Goal: Browse casually

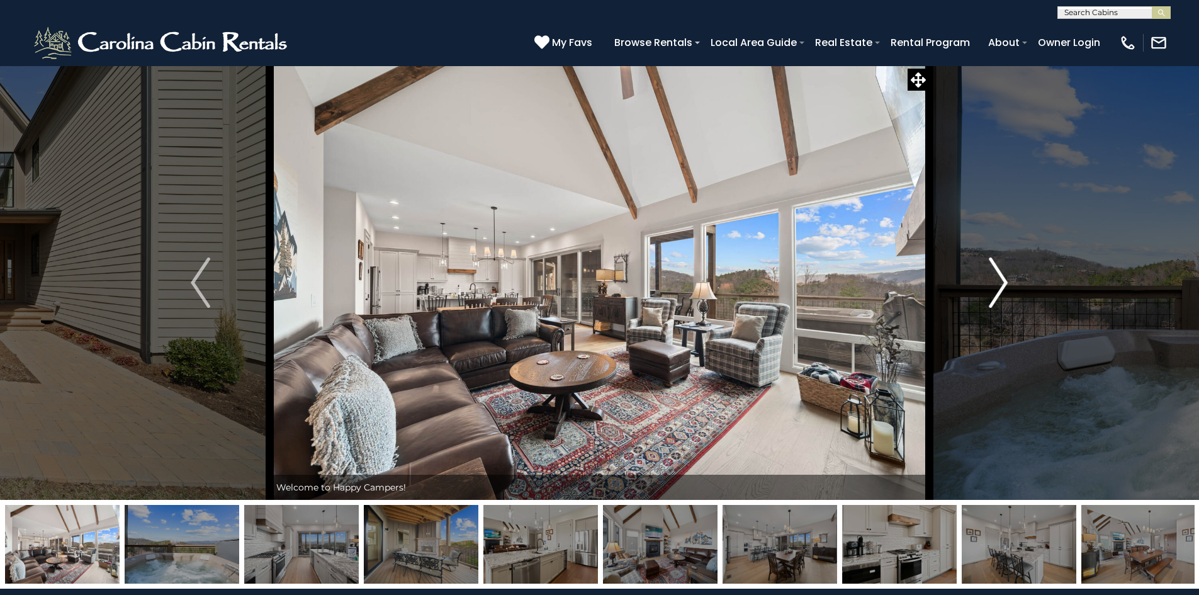
click at [1004, 273] on img "Next" at bounding box center [998, 282] width 19 height 50
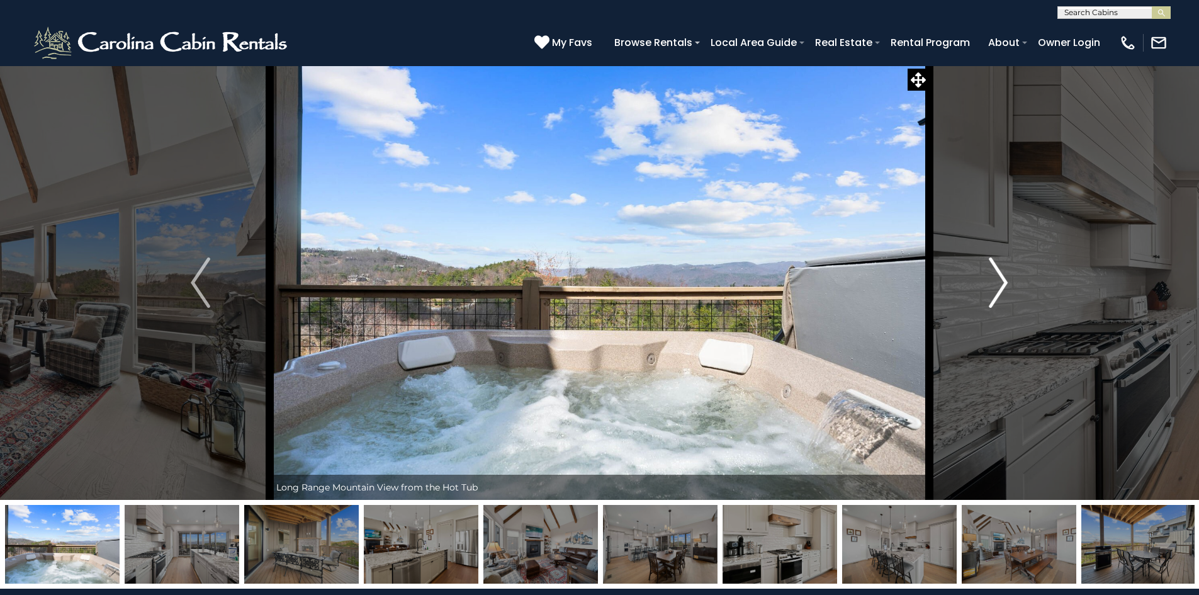
click at [1004, 273] on img "Next" at bounding box center [998, 282] width 19 height 50
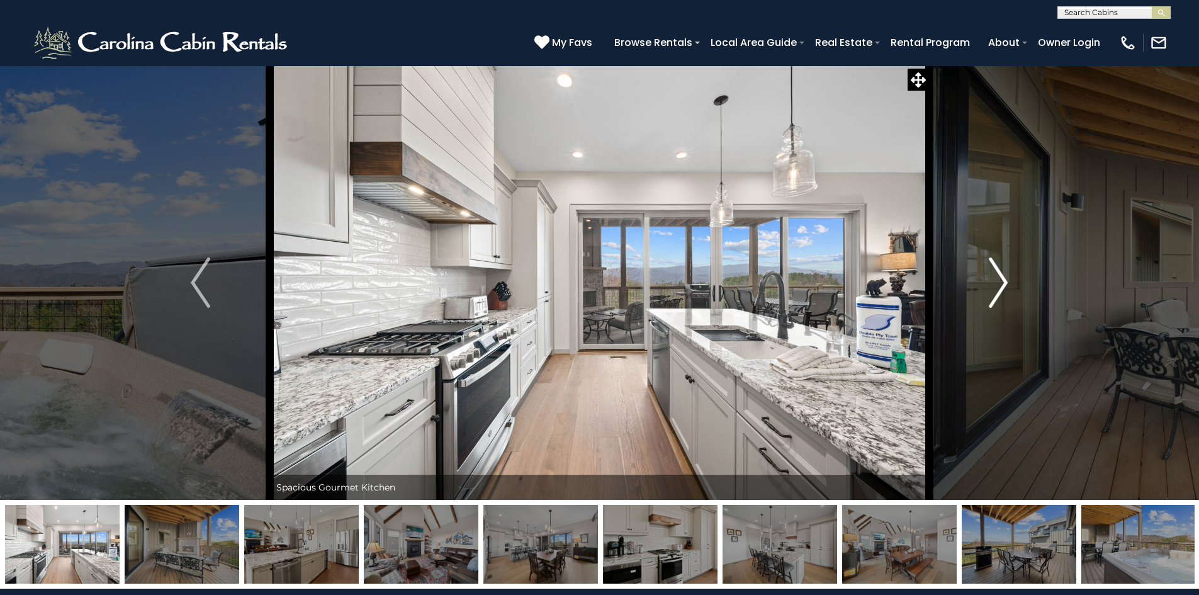
click at [1004, 273] on img "Next" at bounding box center [998, 282] width 19 height 50
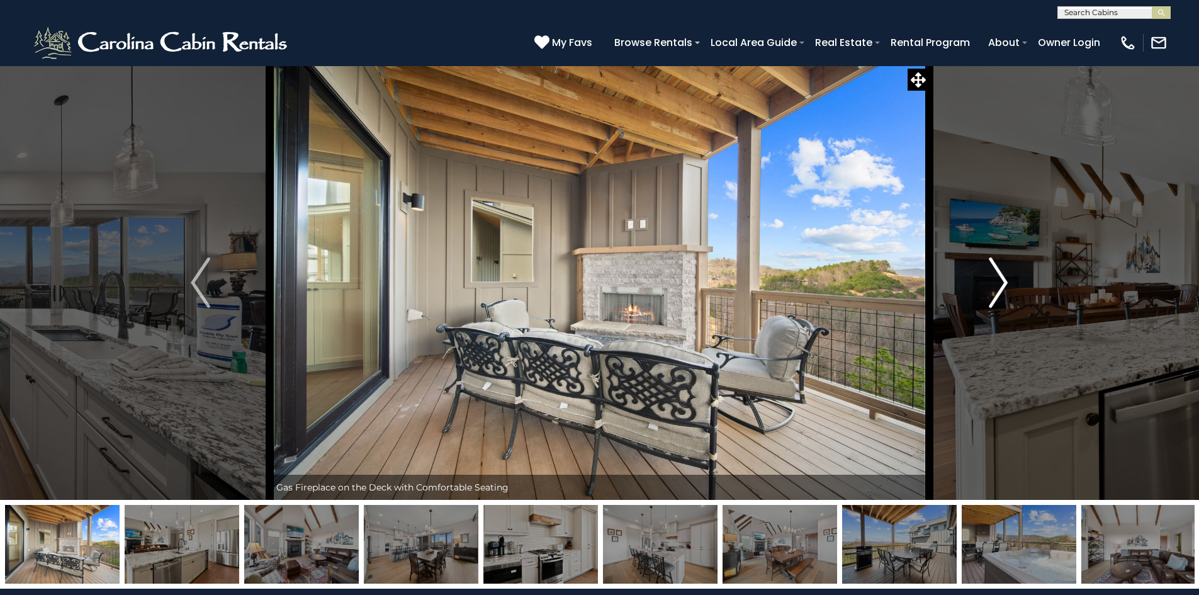
click at [1004, 273] on img "Next" at bounding box center [998, 282] width 19 height 50
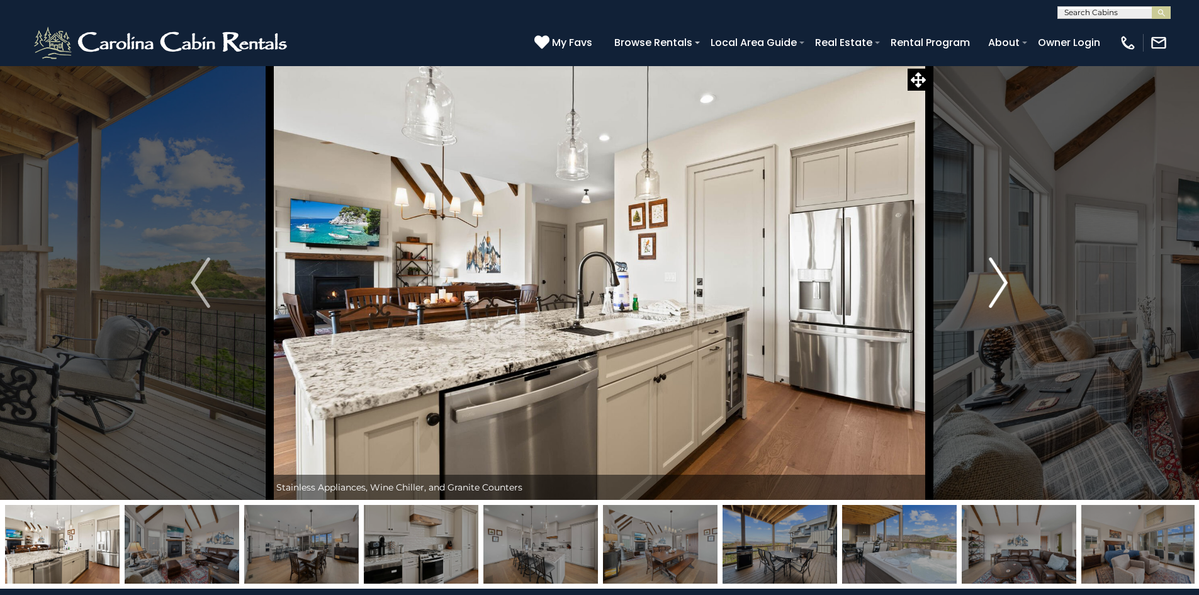
click at [1004, 273] on img "Next" at bounding box center [998, 282] width 19 height 50
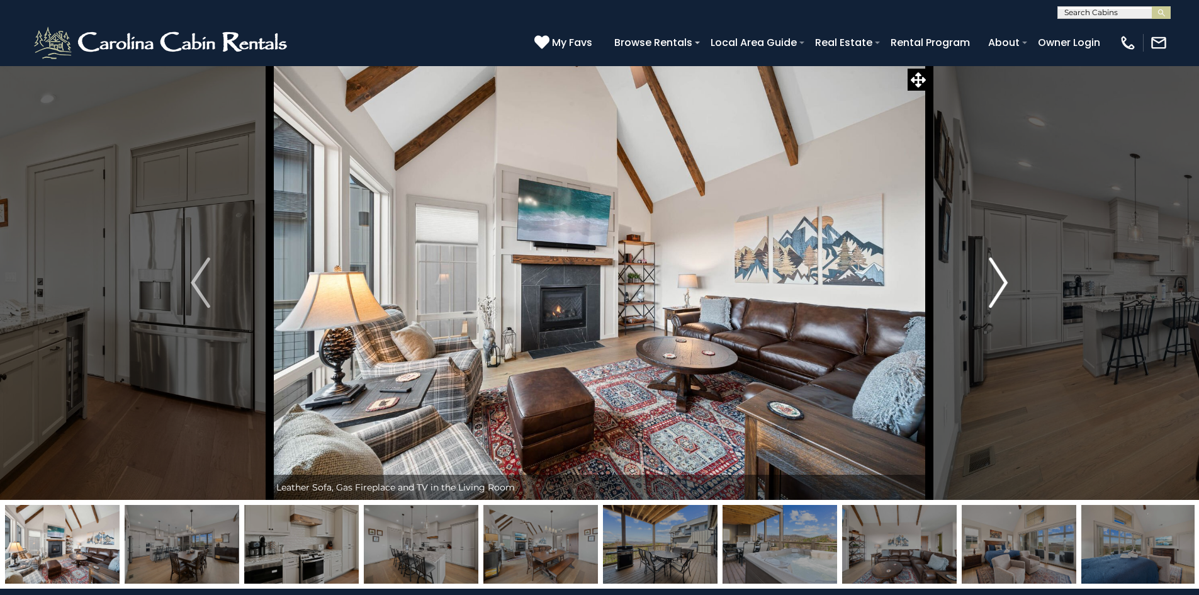
click at [1004, 273] on img "Next" at bounding box center [998, 282] width 19 height 50
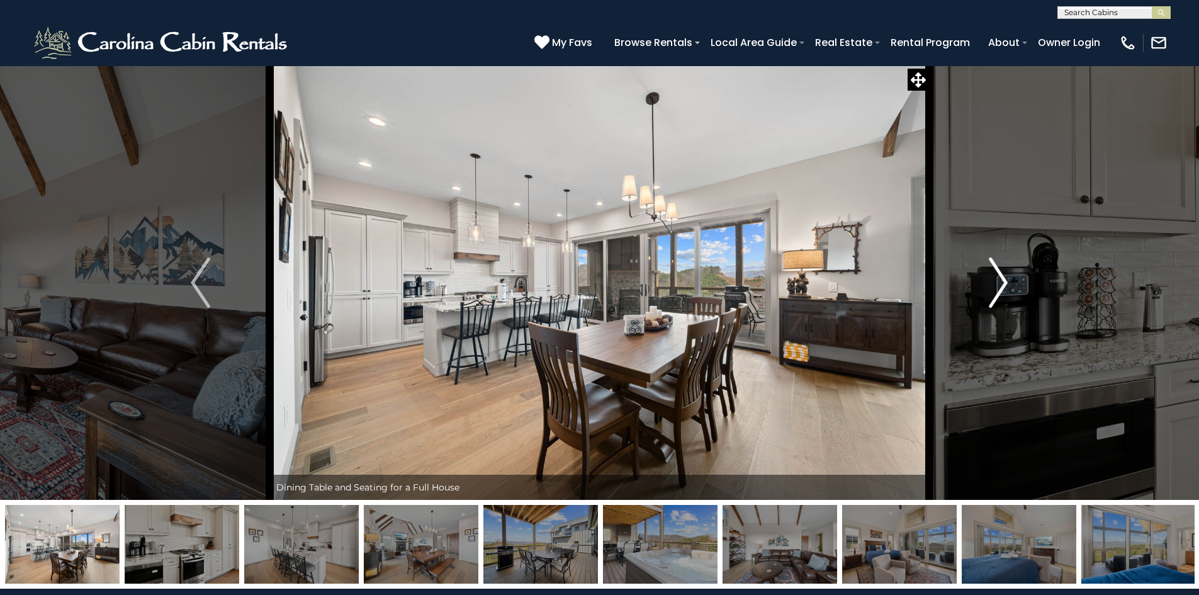
click at [1004, 273] on img "Next" at bounding box center [998, 282] width 19 height 50
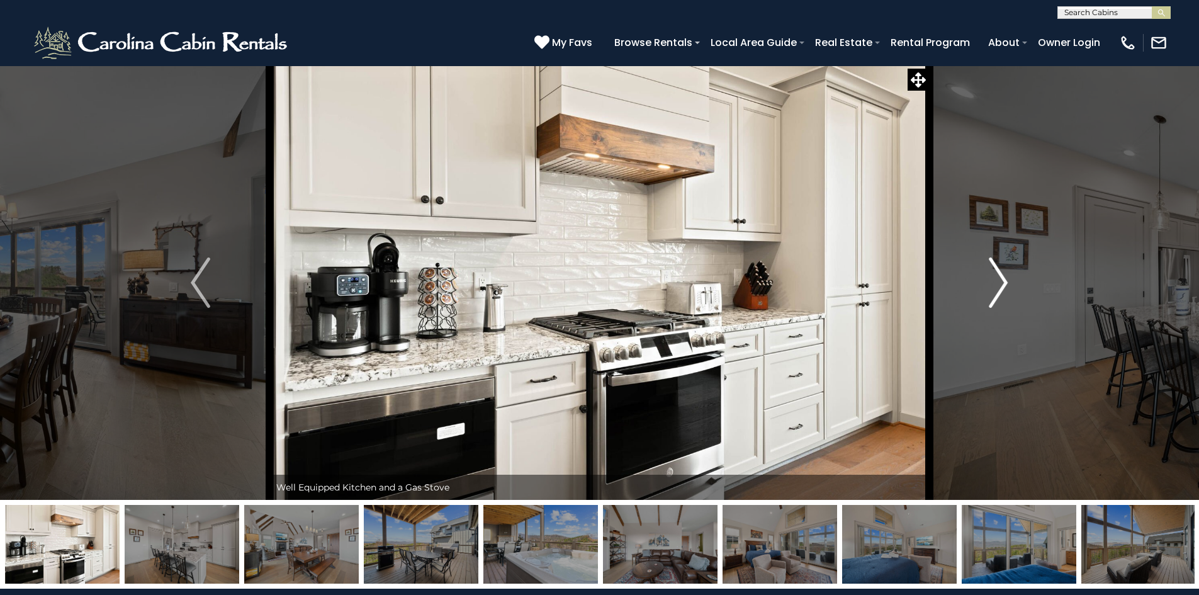
click at [1004, 273] on img "Next" at bounding box center [998, 282] width 19 height 50
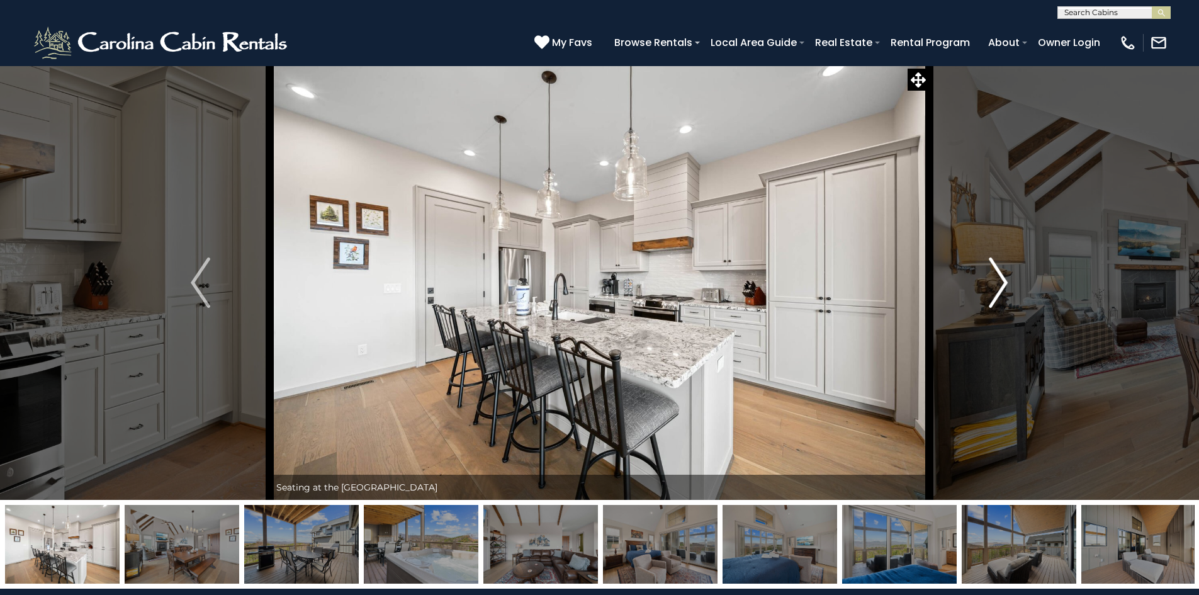
click at [1004, 273] on img "Next" at bounding box center [998, 282] width 19 height 50
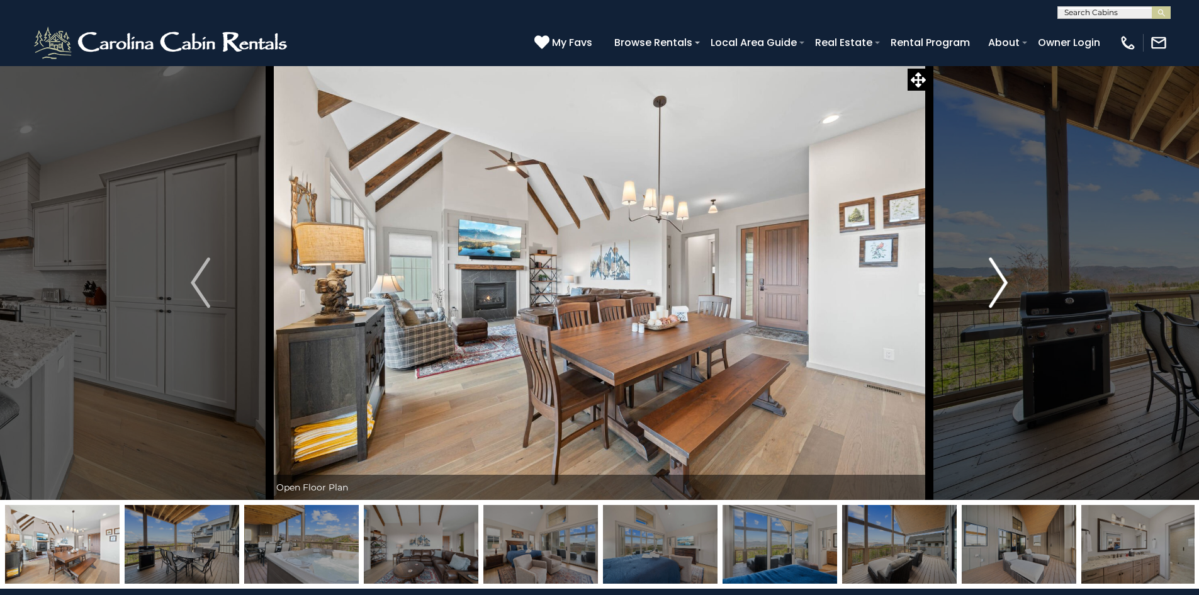
click at [1004, 273] on img "Next" at bounding box center [998, 282] width 19 height 50
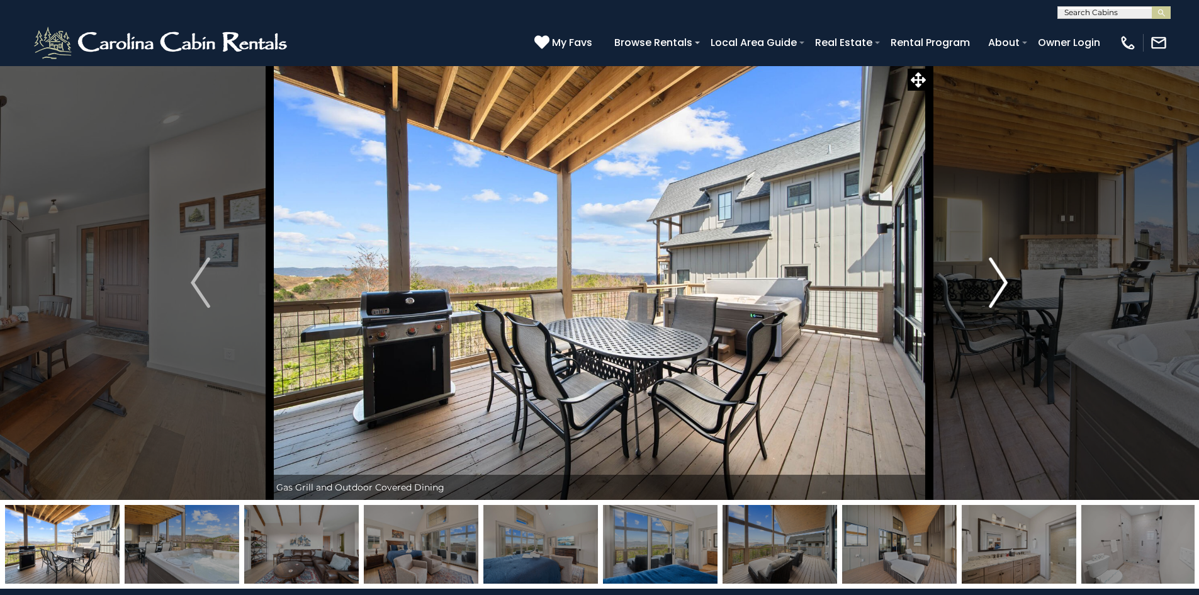
click at [1004, 273] on img "Next" at bounding box center [998, 282] width 19 height 50
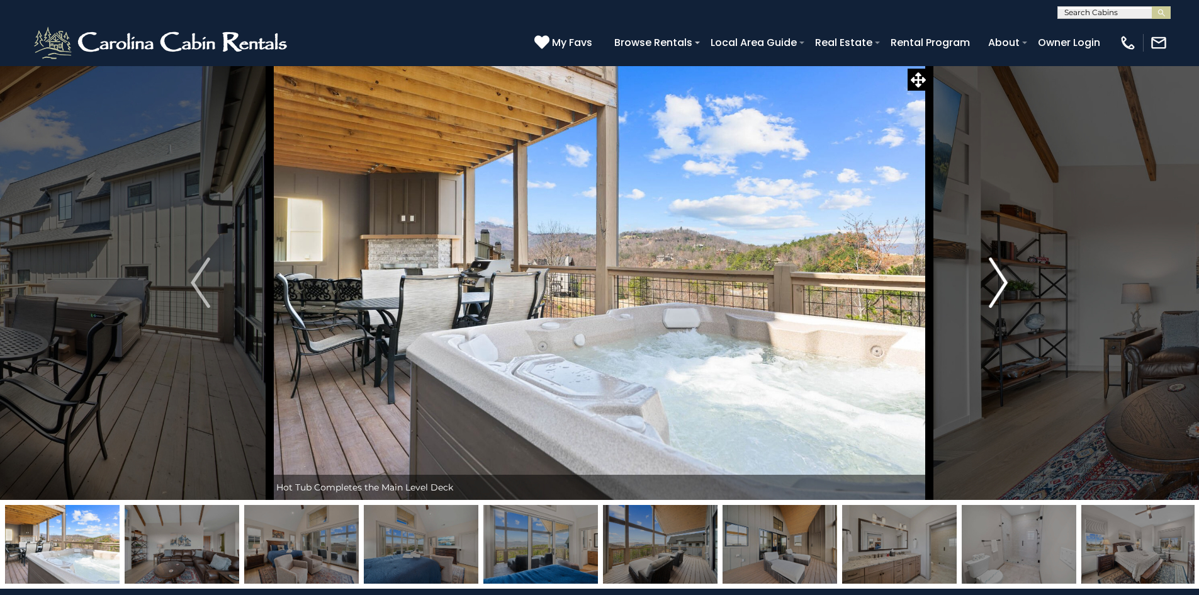
click at [1004, 273] on img "Next" at bounding box center [998, 282] width 19 height 50
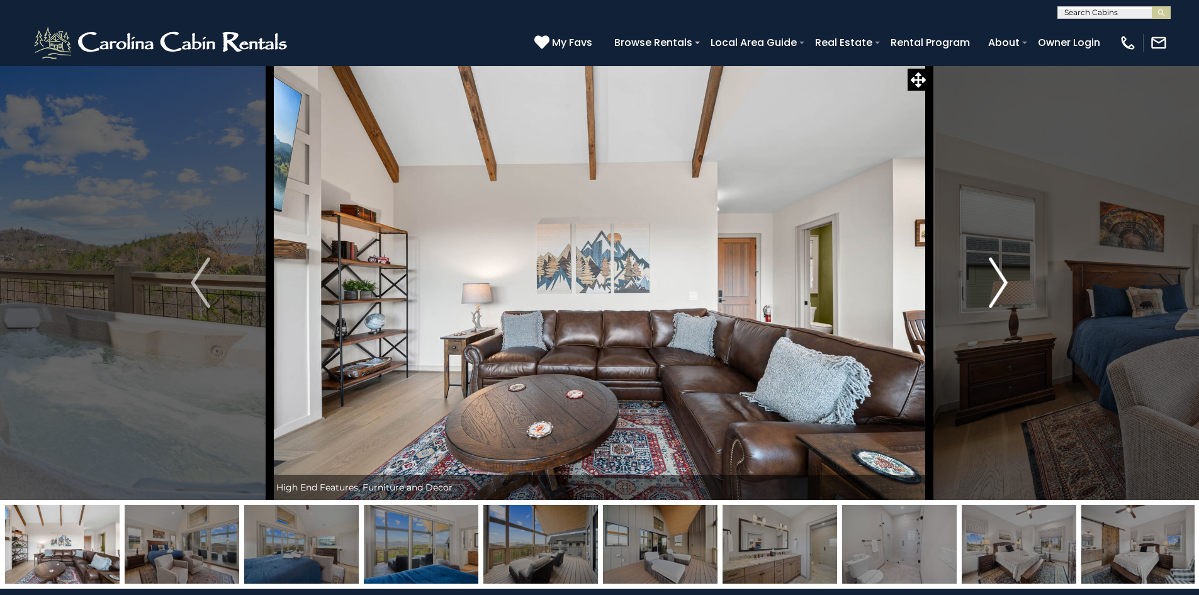
click at [1004, 273] on img "Next" at bounding box center [998, 282] width 19 height 50
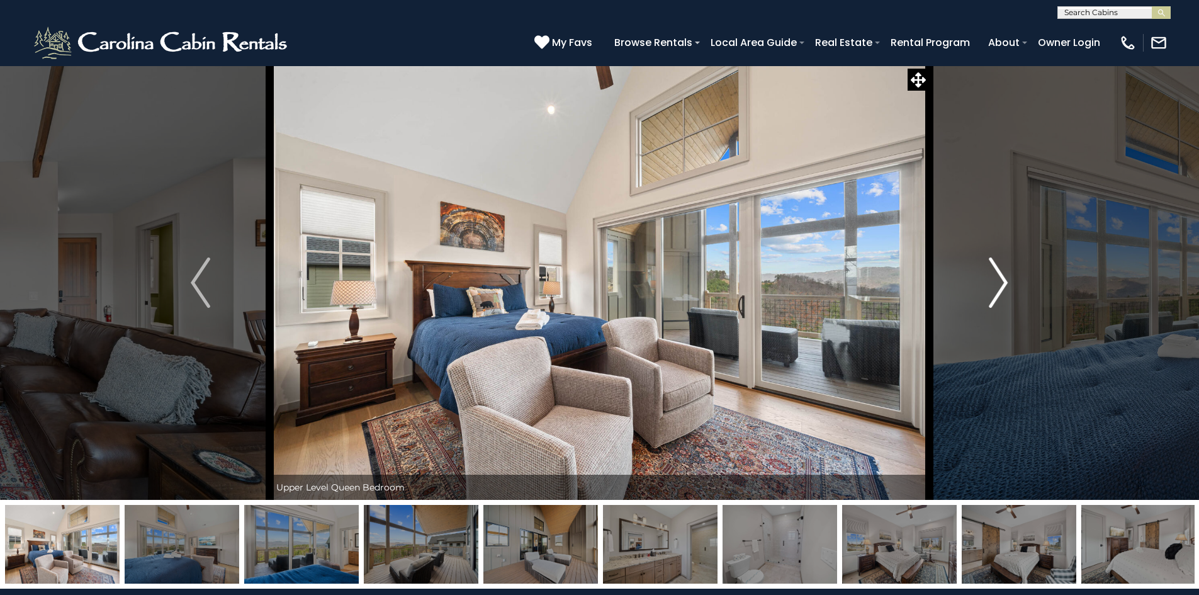
click at [1004, 273] on img "Next" at bounding box center [998, 282] width 19 height 50
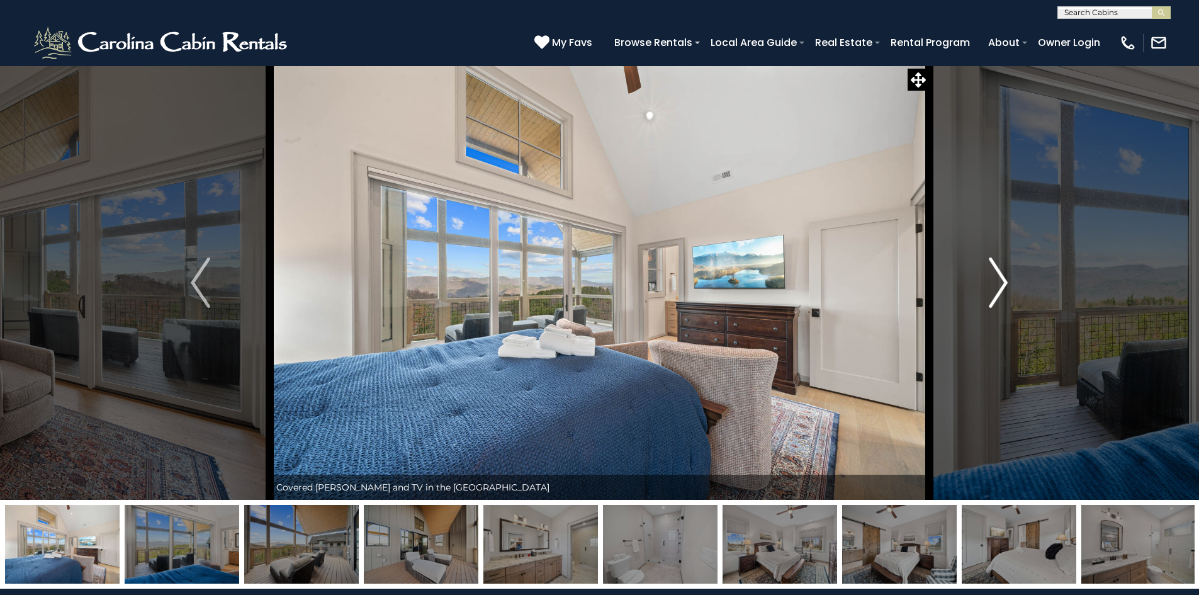
click at [1004, 273] on img "Next" at bounding box center [998, 282] width 19 height 50
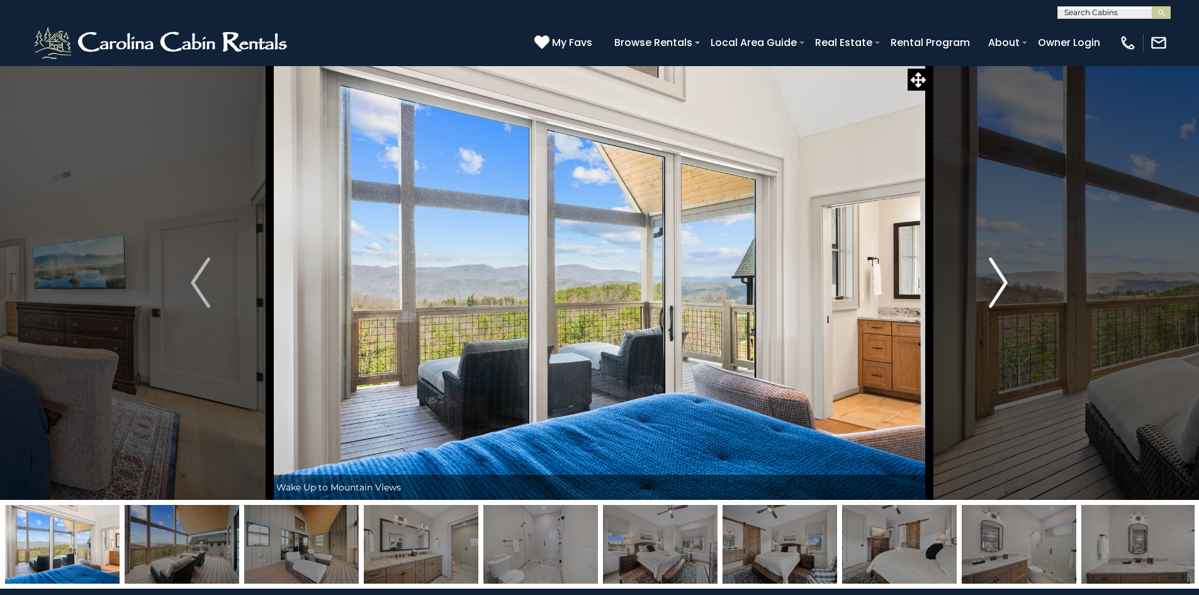
click at [1004, 273] on img "Next" at bounding box center [998, 282] width 19 height 50
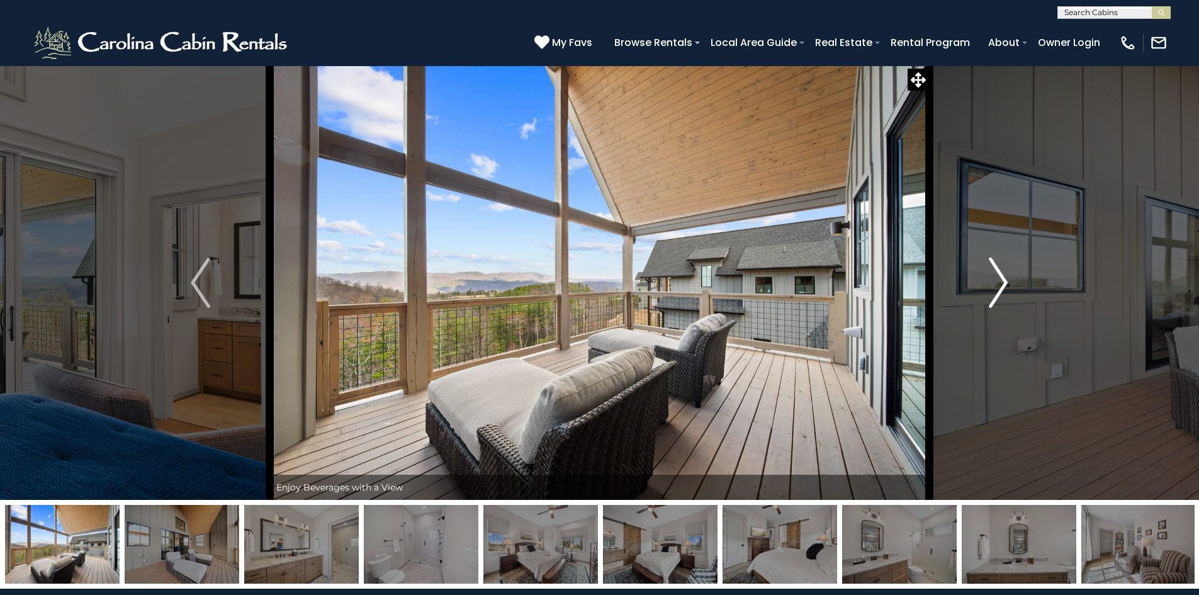
click at [1004, 273] on img "Next" at bounding box center [998, 282] width 19 height 50
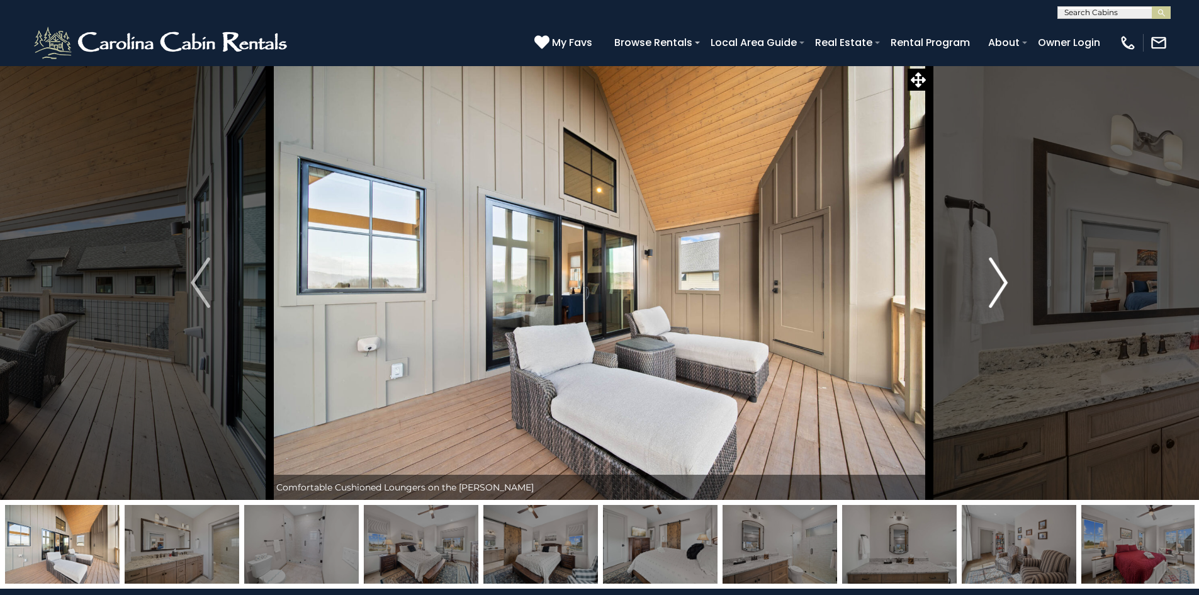
click at [1004, 273] on img "Next" at bounding box center [998, 282] width 19 height 50
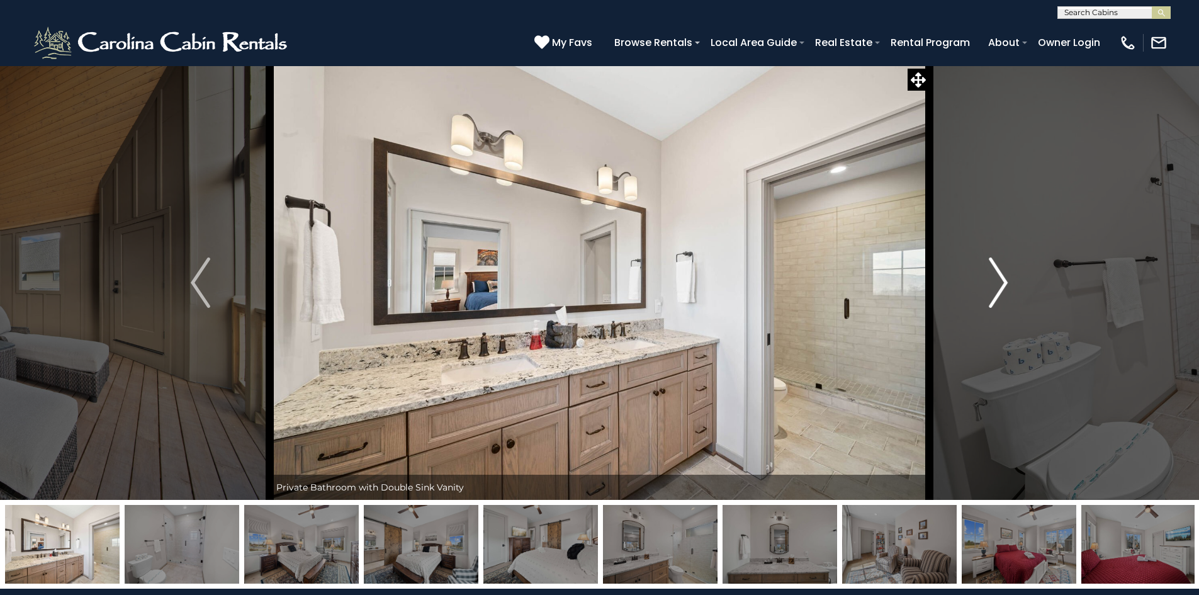
click at [1004, 273] on img "Next" at bounding box center [998, 282] width 19 height 50
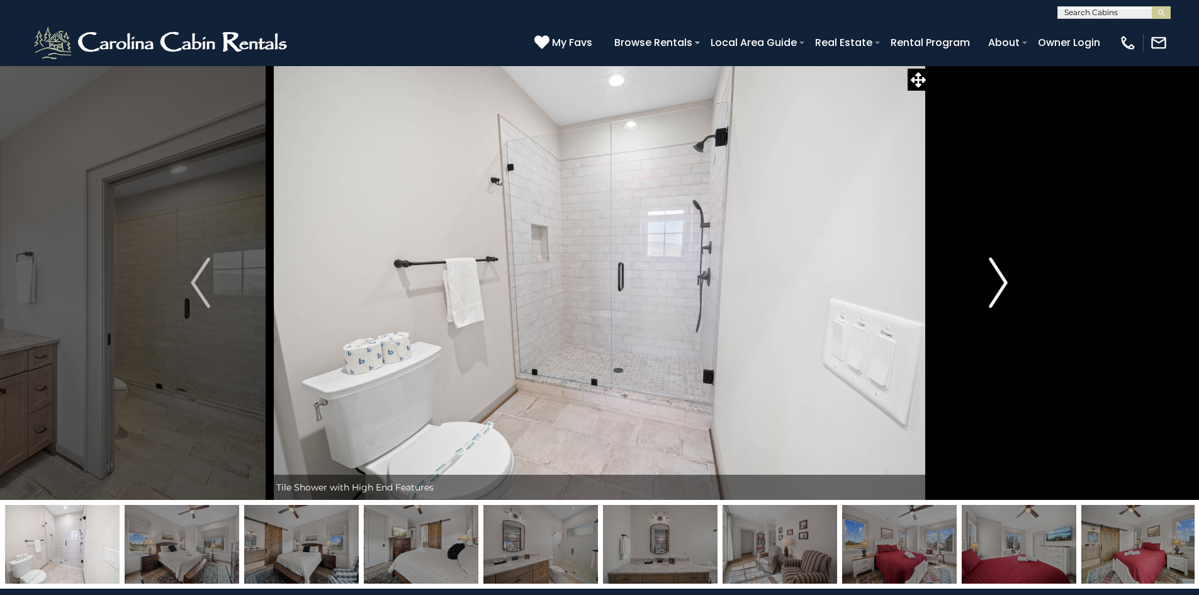
click at [1004, 273] on img "Next" at bounding box center [998, 282] width 19 height 50
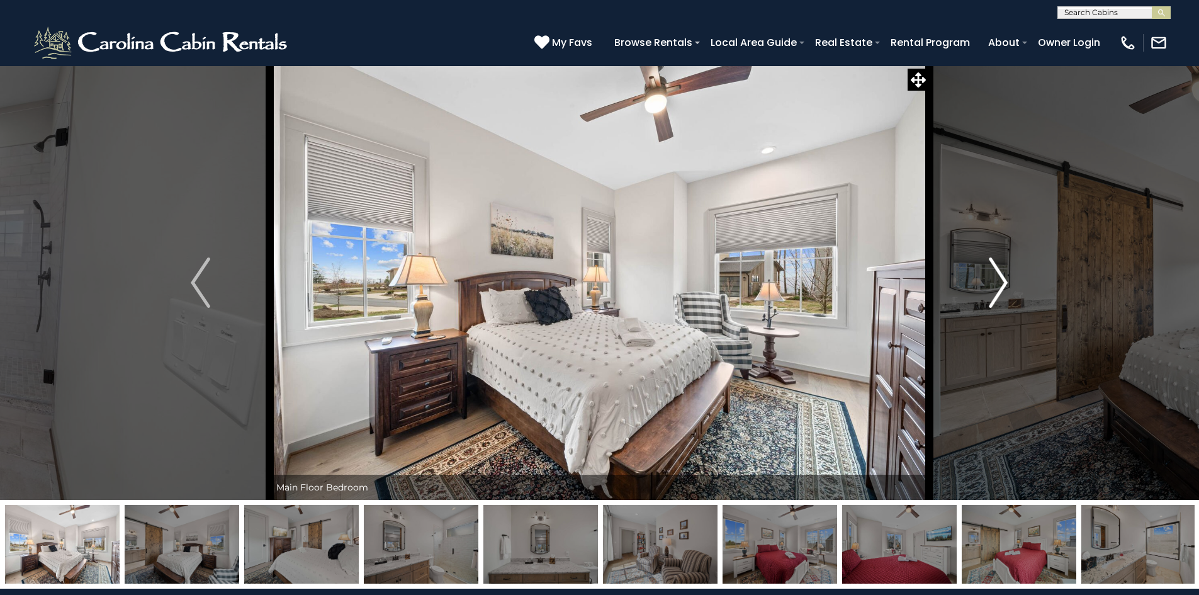
click at [1004, 273] on img "Next" at bounding box center [998, 282] width 19 height 50
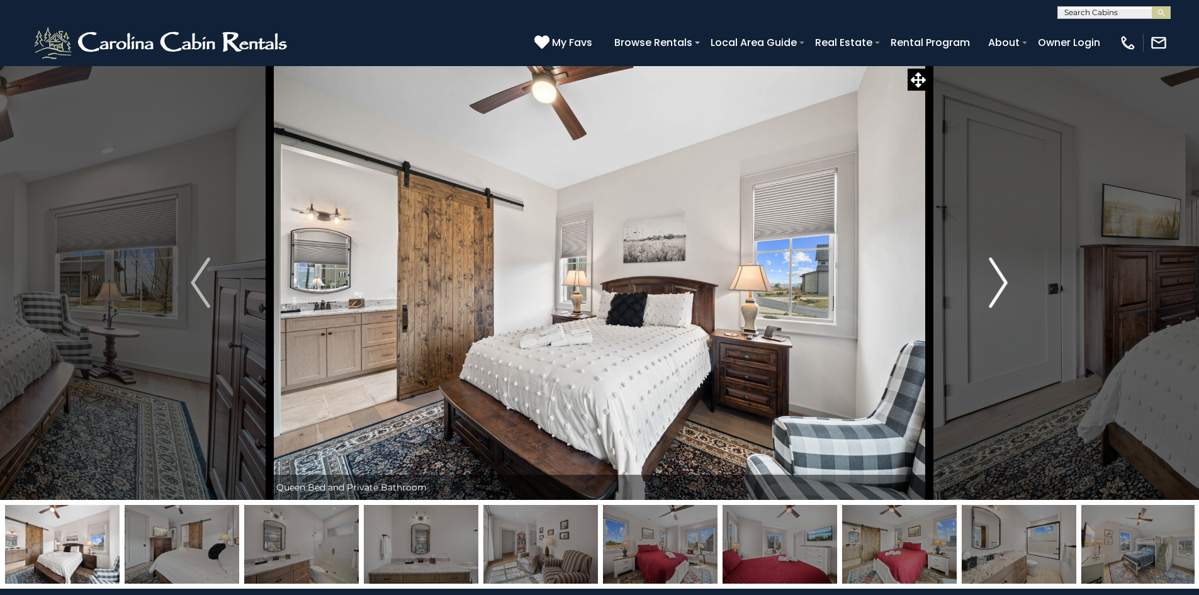
click at [1004, 273] on img "Next" at bounding box center [998, 282] width 19 height 50
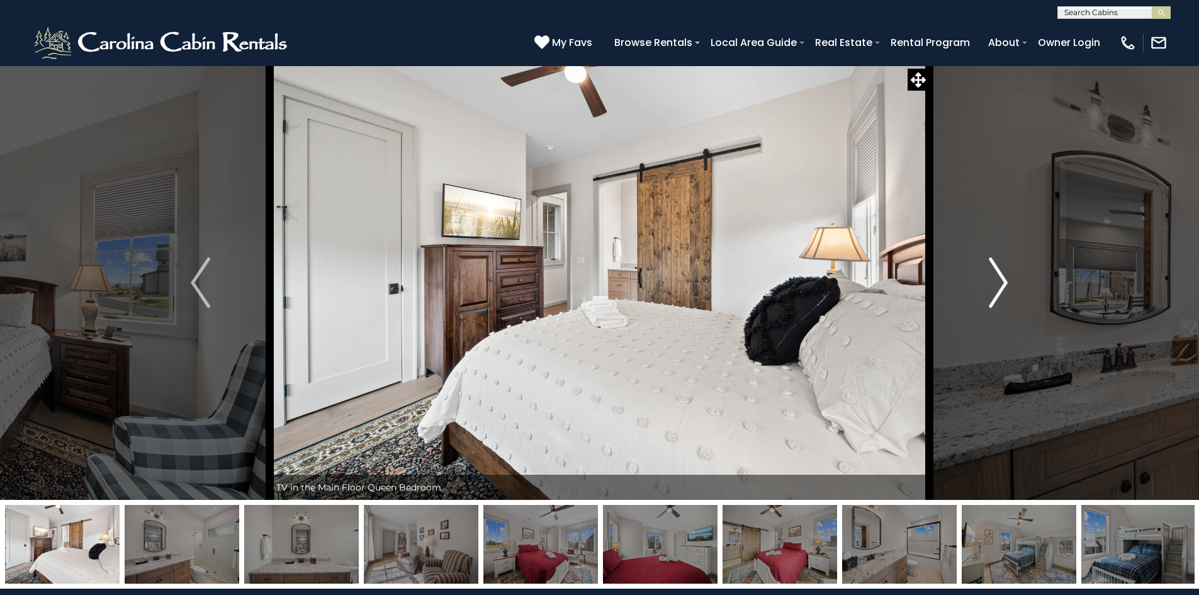
click at [997, 286] on img "Next" at bounding box center [998, 282] width 19 height 50
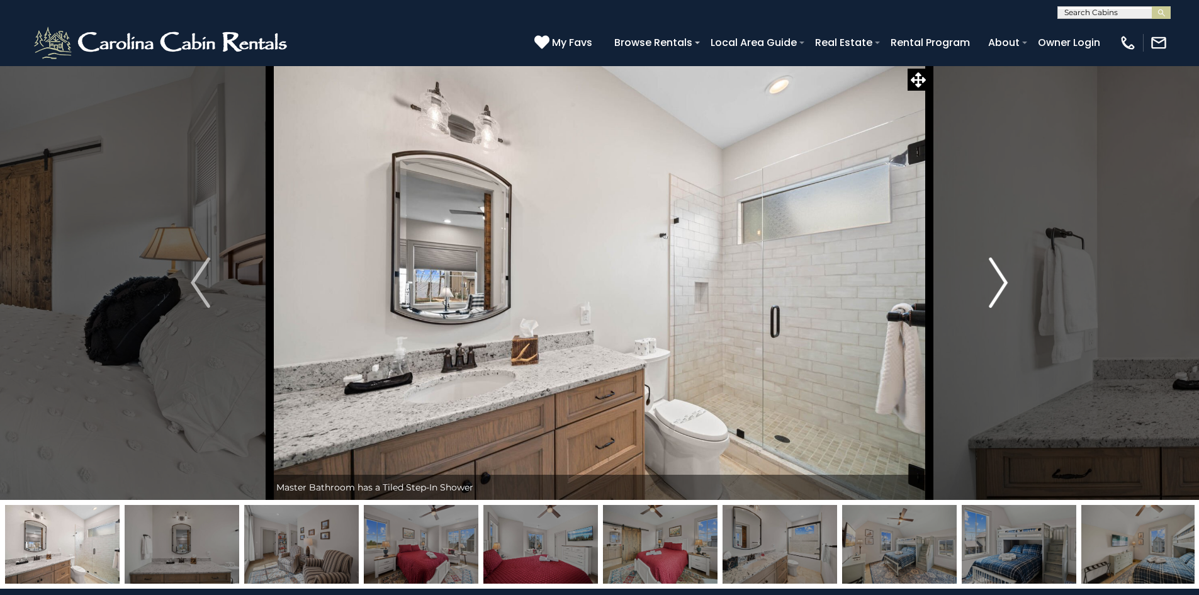
click at [997, 286] on img "Next" at bounding box center [998, 282] width 19 height 50
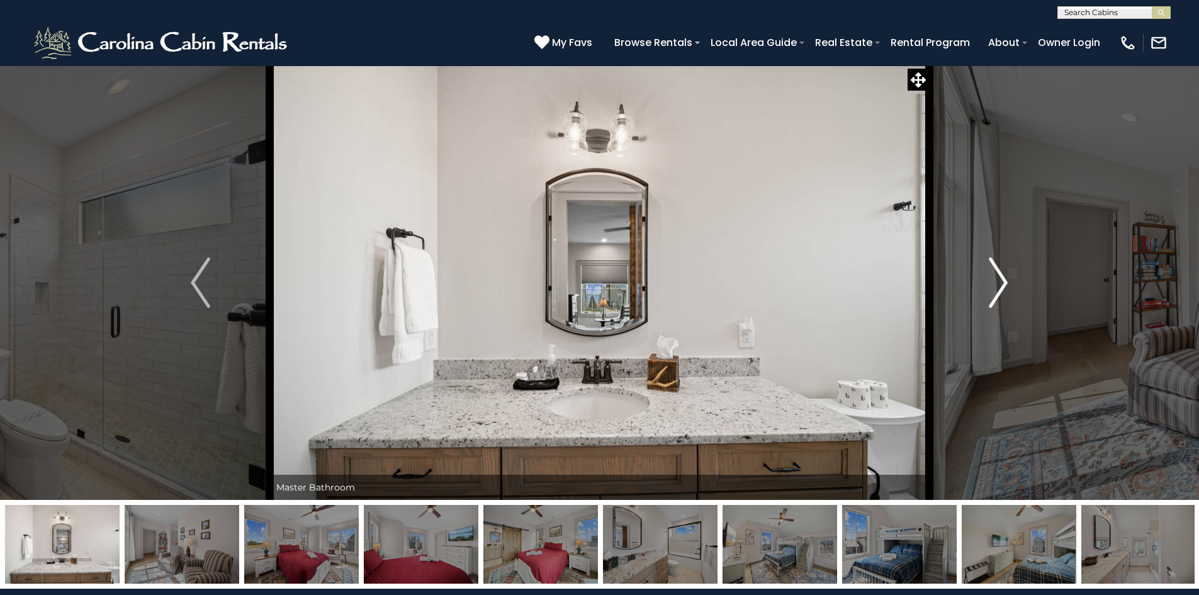
click at [997, 286] on img "Next" at bounding box center [998, 282] width 19 height 50
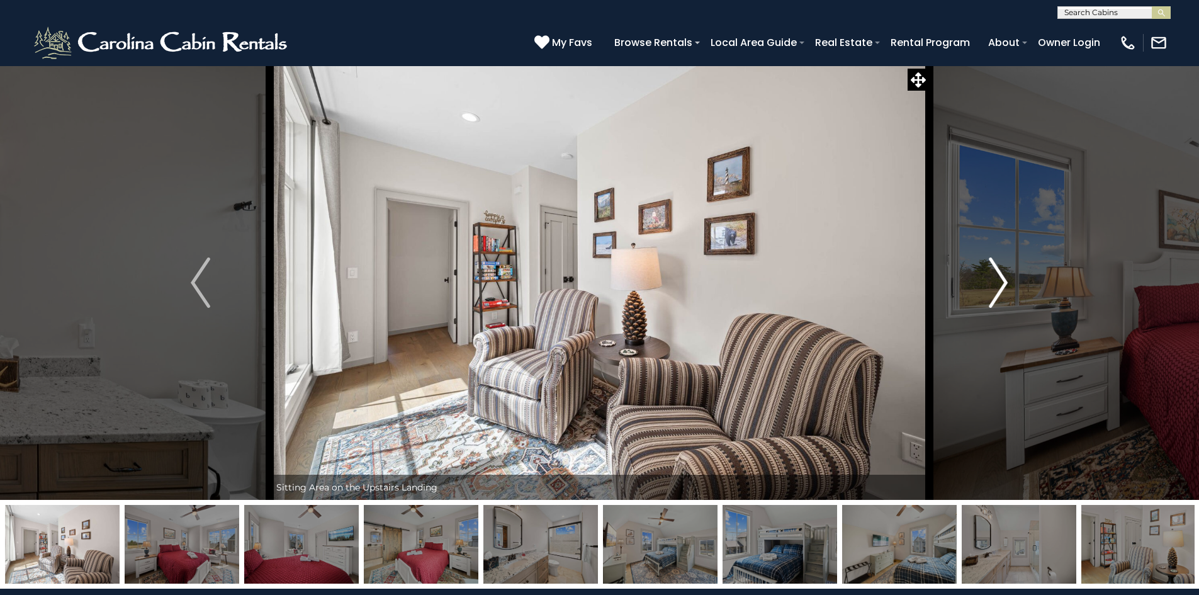
click at [997, 286] on img "Next" at bounding box center [998, 282] width 19 height 50
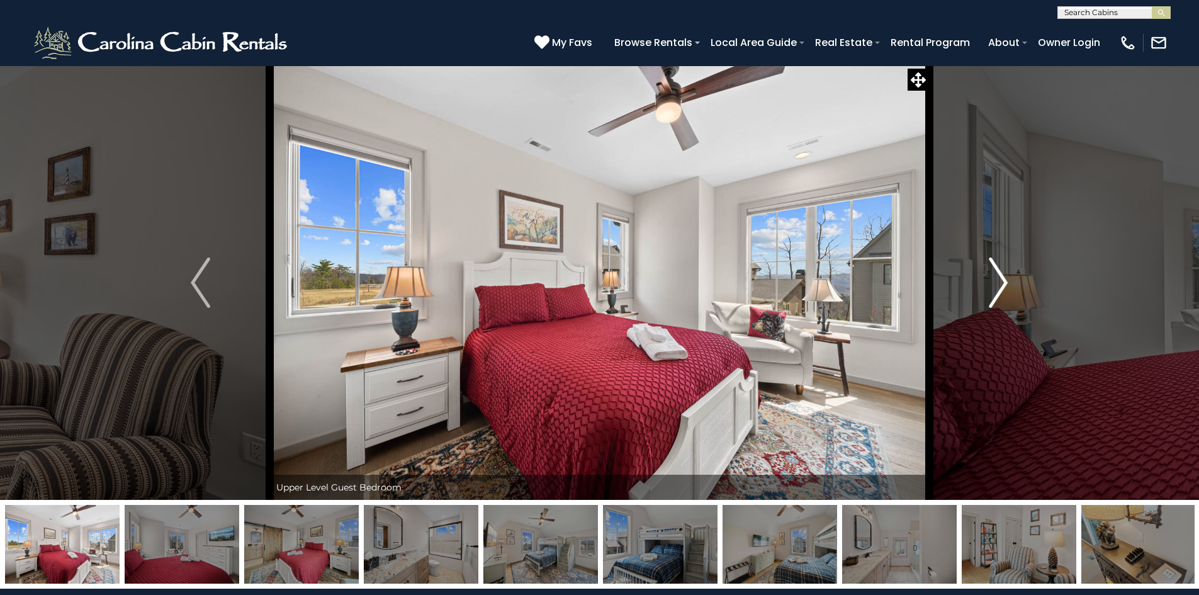
click at [997, 286] on img "Next" at bounding box center [998, 282] width 19 height 50
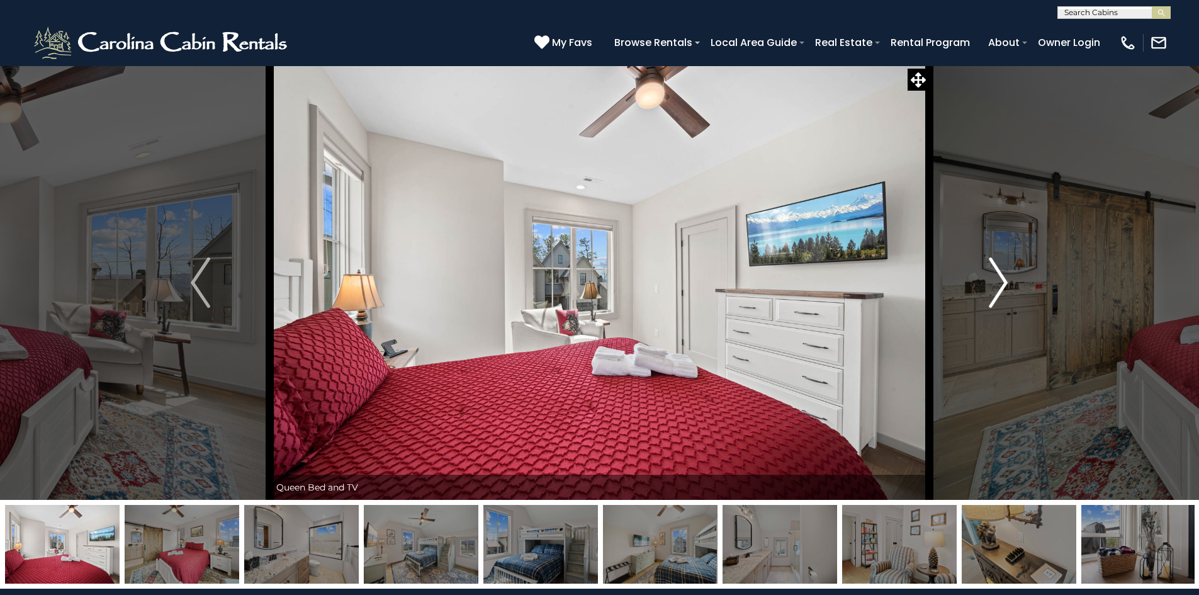
click at [997, 286] on img "Next" at bounding box center [998, 282] width 19 height 50
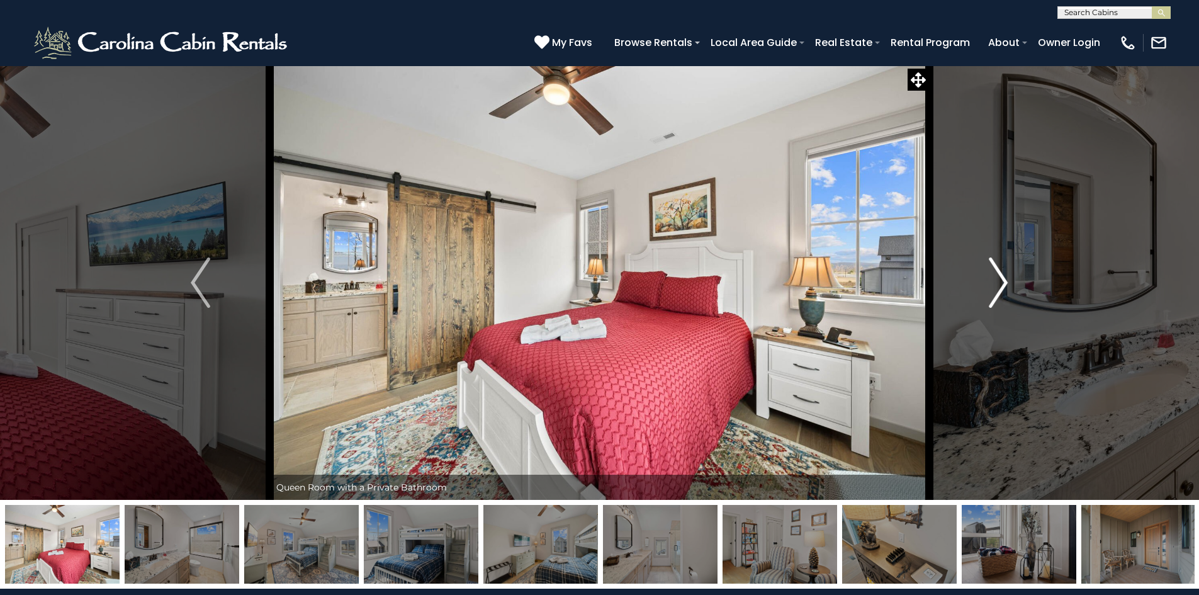
click at [997, 286] on img "Next" at bounding box center [998, 282] width 19 height 50
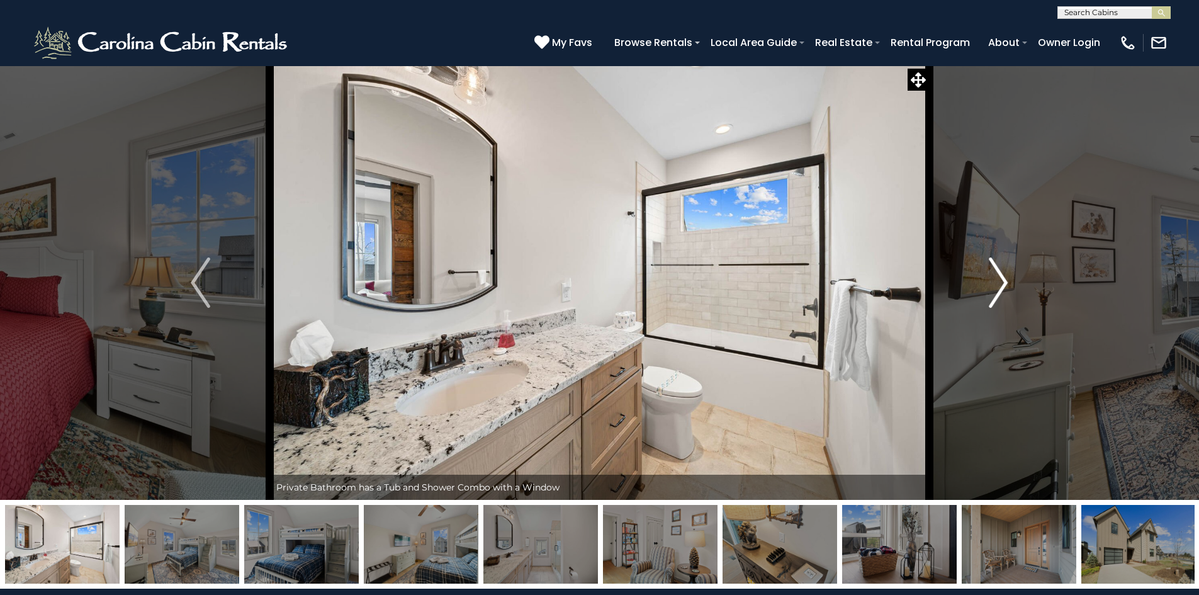
click at [997, 286] on img "Next" at bounding box center [998, 282] width 19 height 50
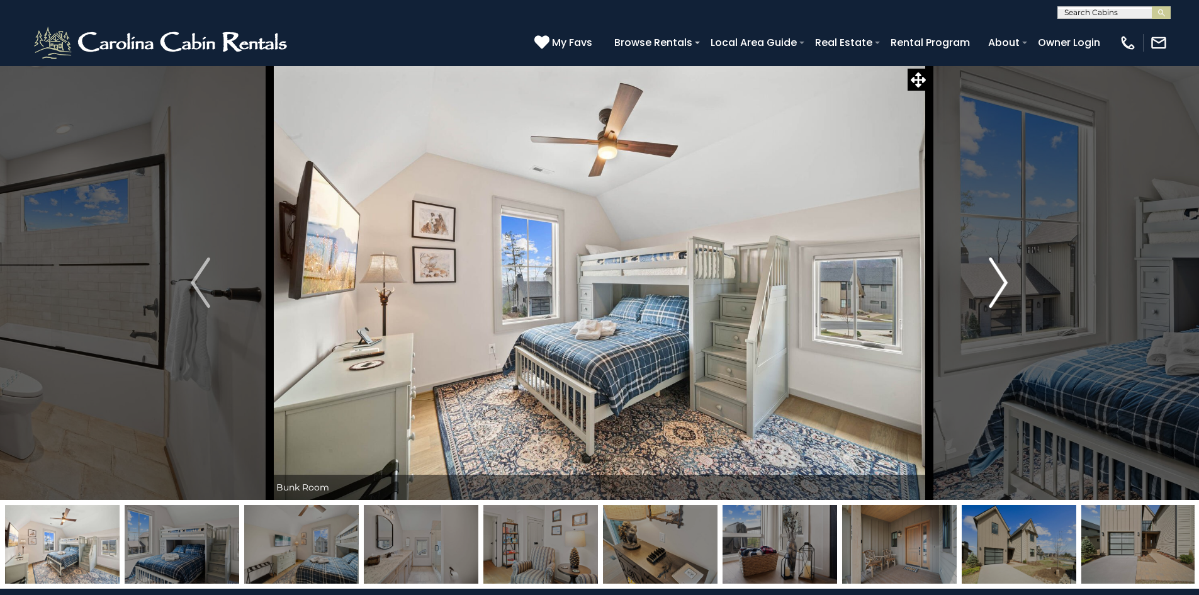
click at [997, 286] on img "Next" at bounding box center [998, 282] width 19 height 50
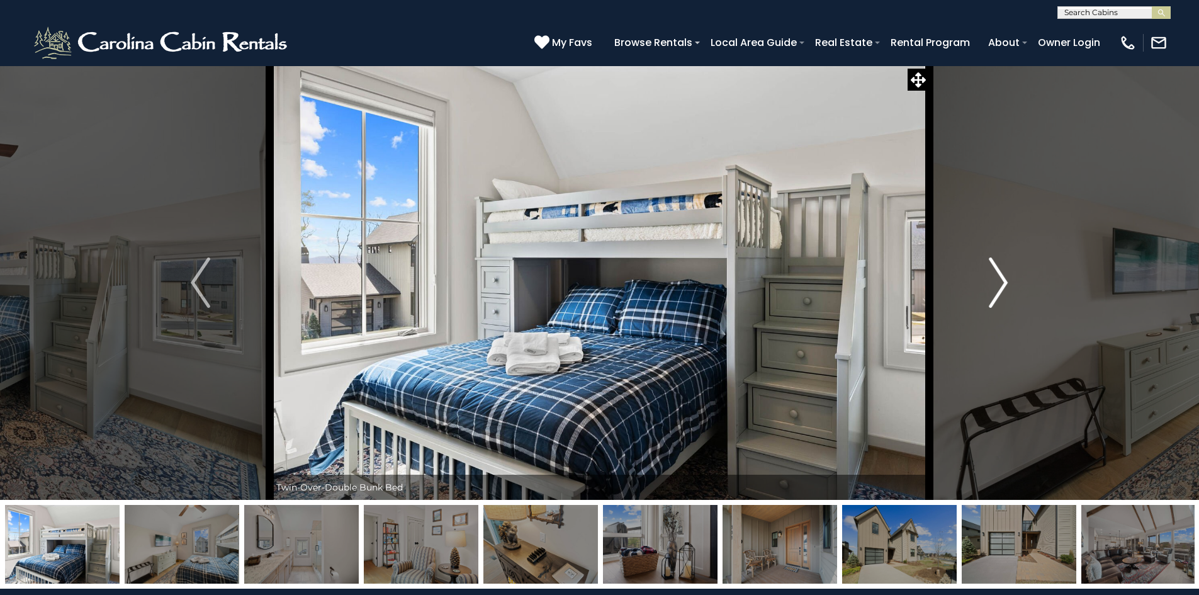
click at [997, 286] on img "Next" at bounding box center [998, 282] width 19 height 50
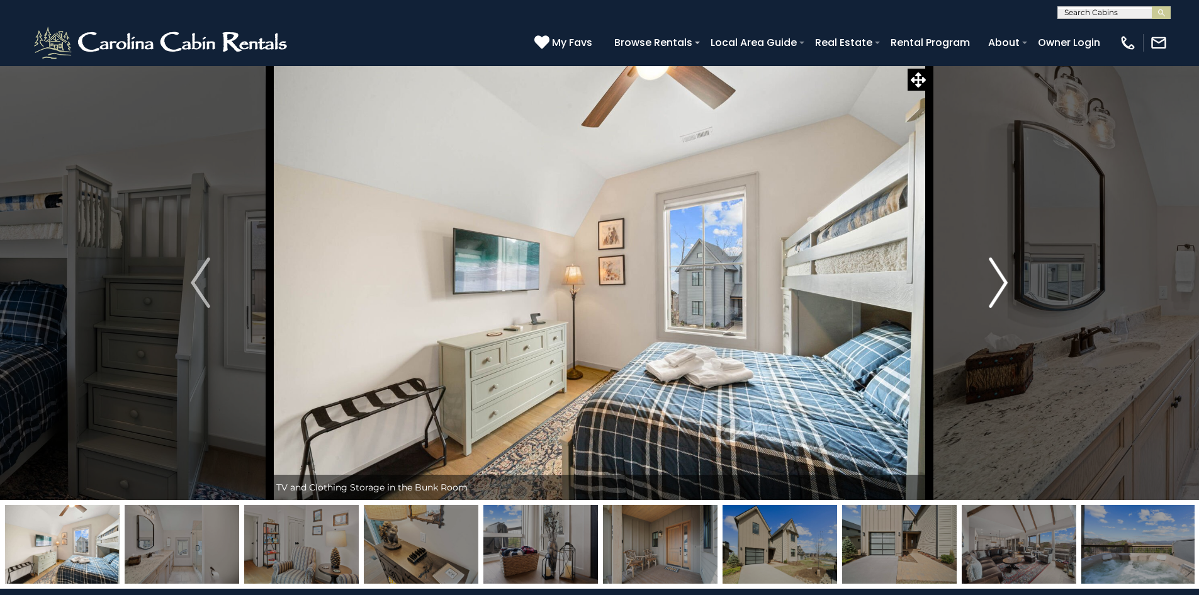
click at [997, 286] on img "Next" at bounding box center [998, 282] width 19 height 50
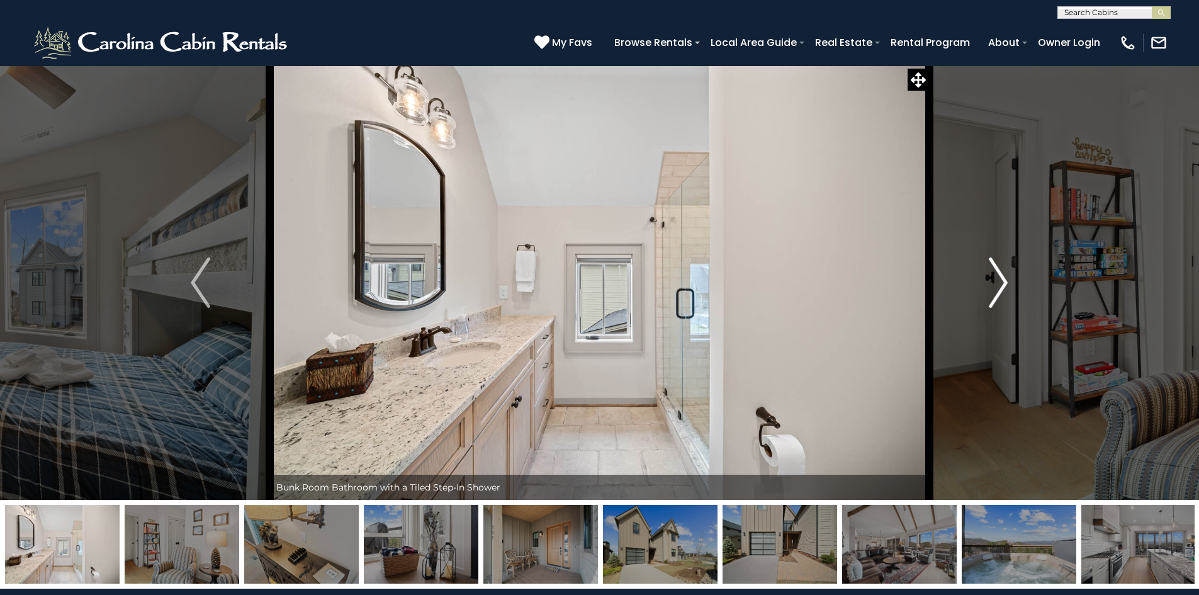
click at [997, 286] on img "Next" at bounding box center [998, 282] width 19 height 50
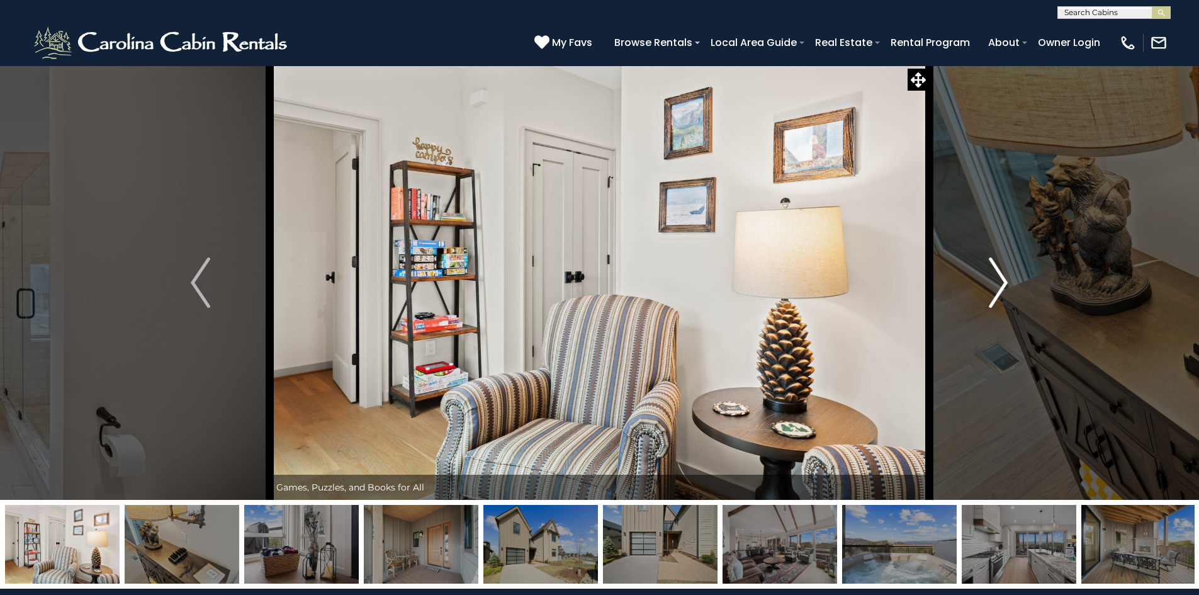
click at [997, 286] on img "Next" at bounding box center [998, 282] width 19 height 50
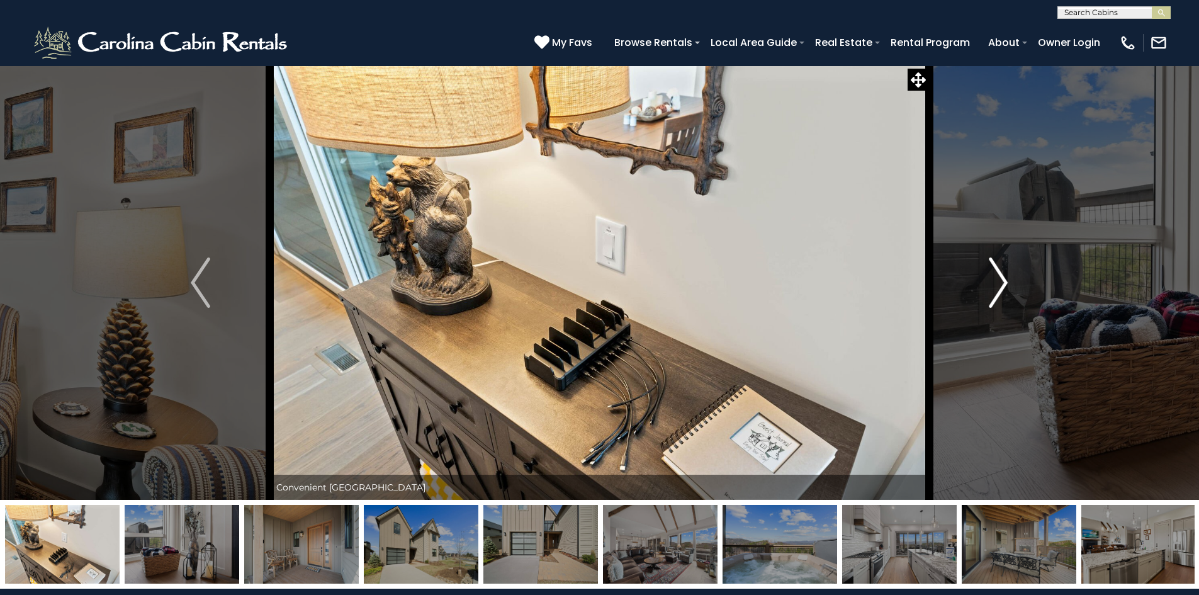
click at [997, 286] on img "Next" at bounding box center [998, 282] width 19 height 50
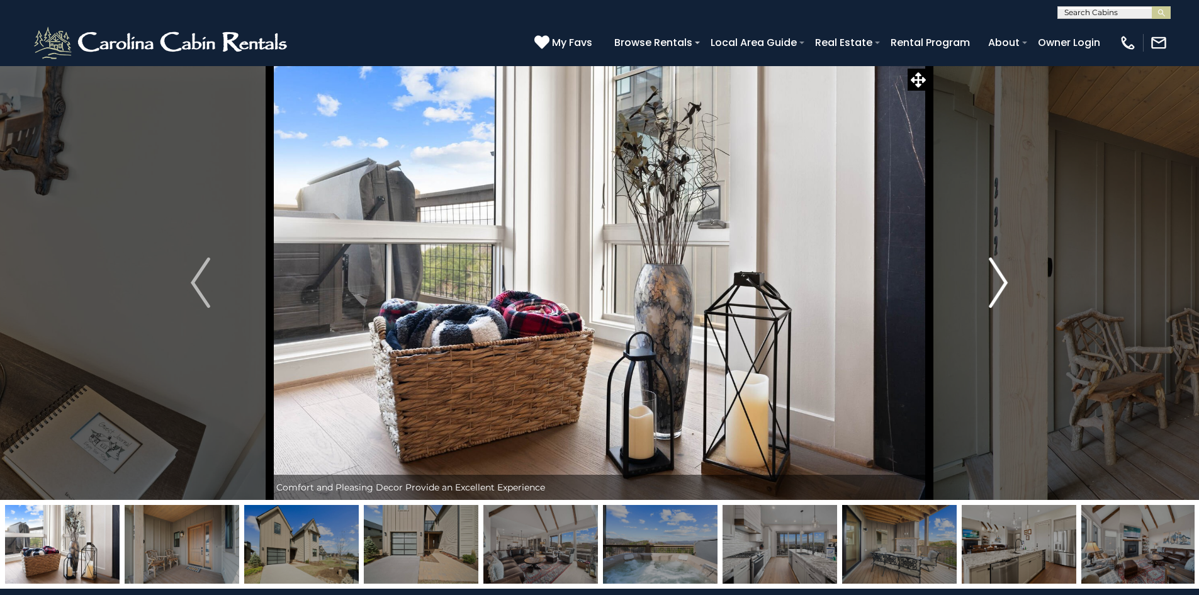
click at [997, 286] on img "Next" at bounding box center [998, 282] width 19 height 50
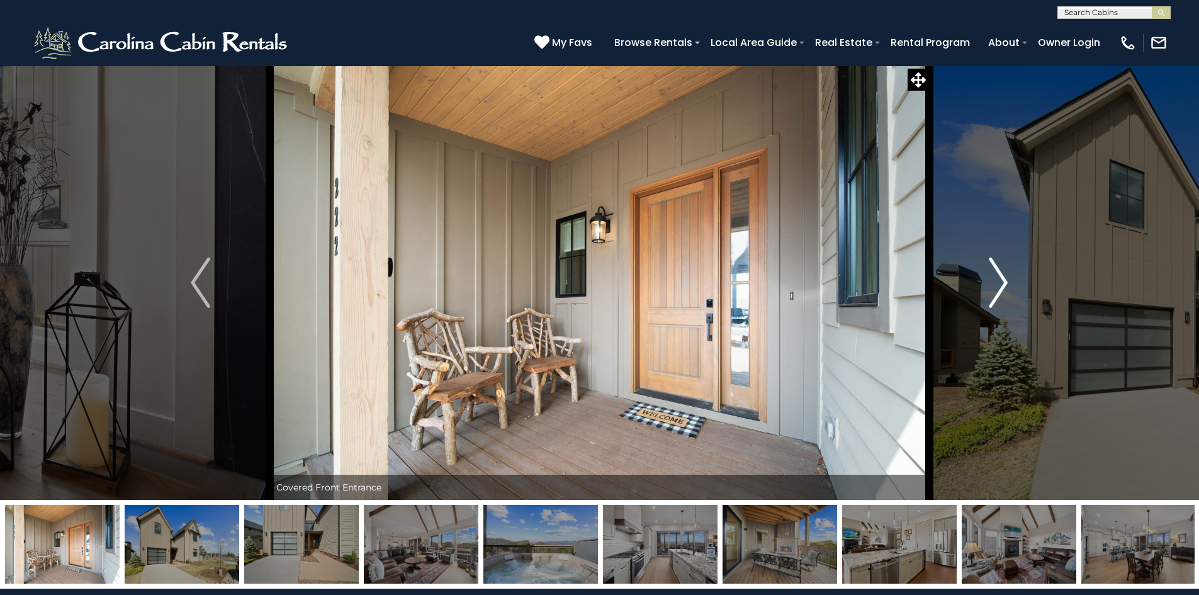
click at [997, 286] on img "Next" at bounding box center [998, 282] width 19 height 50
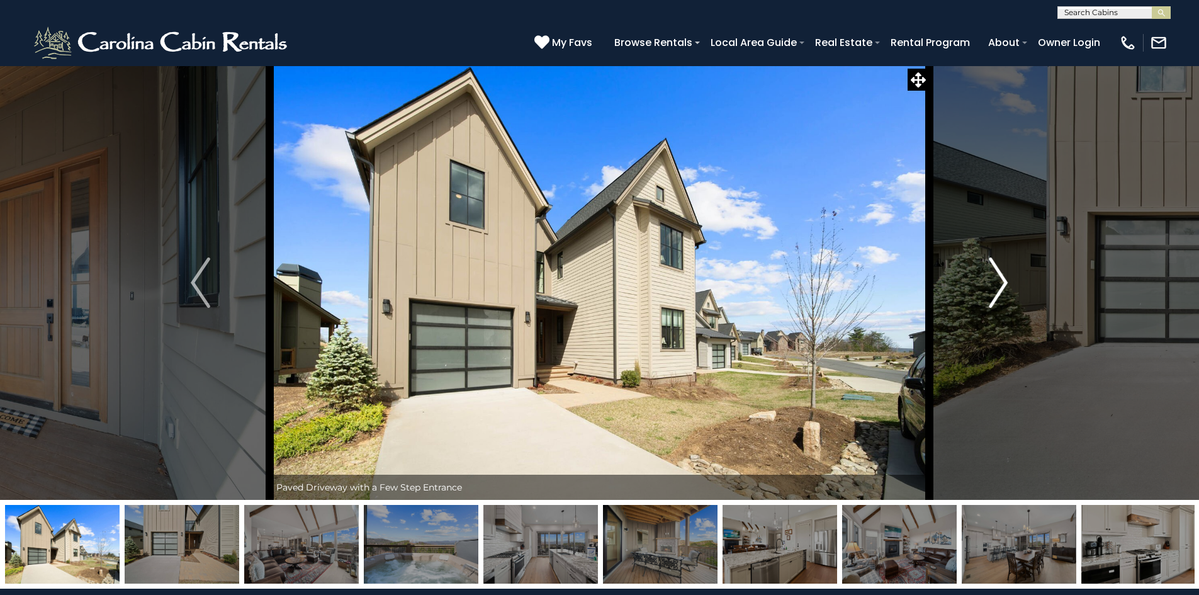
click at [997, 286] on img "Next" at bounding box center [998, 282] width 19 height 50
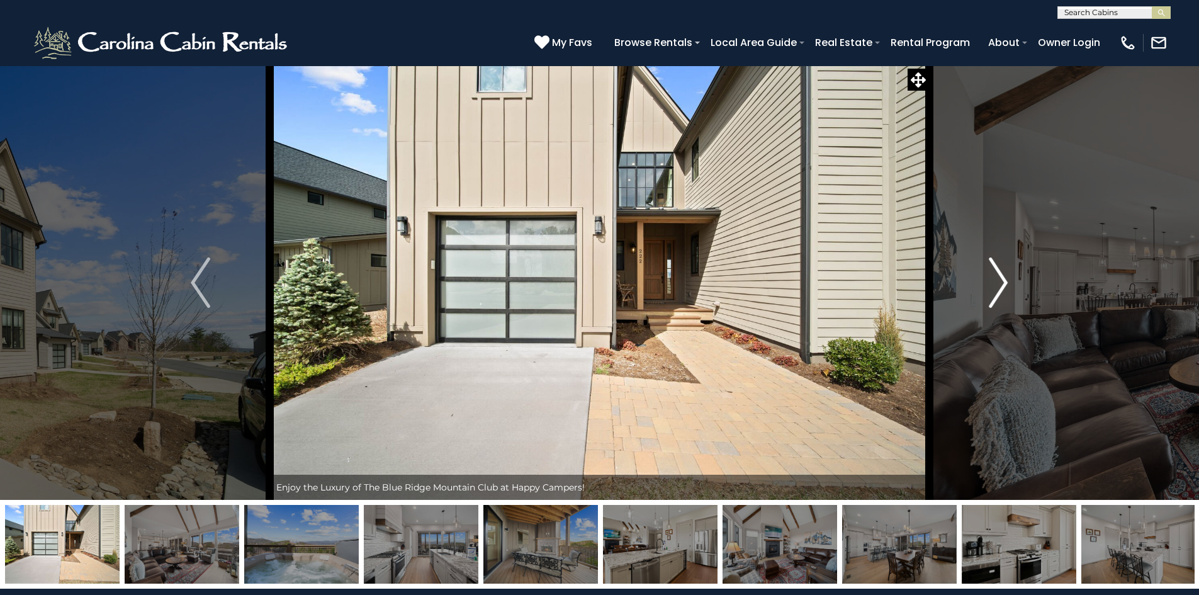
click at [997, 286] on img "Next" at bounding box center [998, 282] width 19 height 50
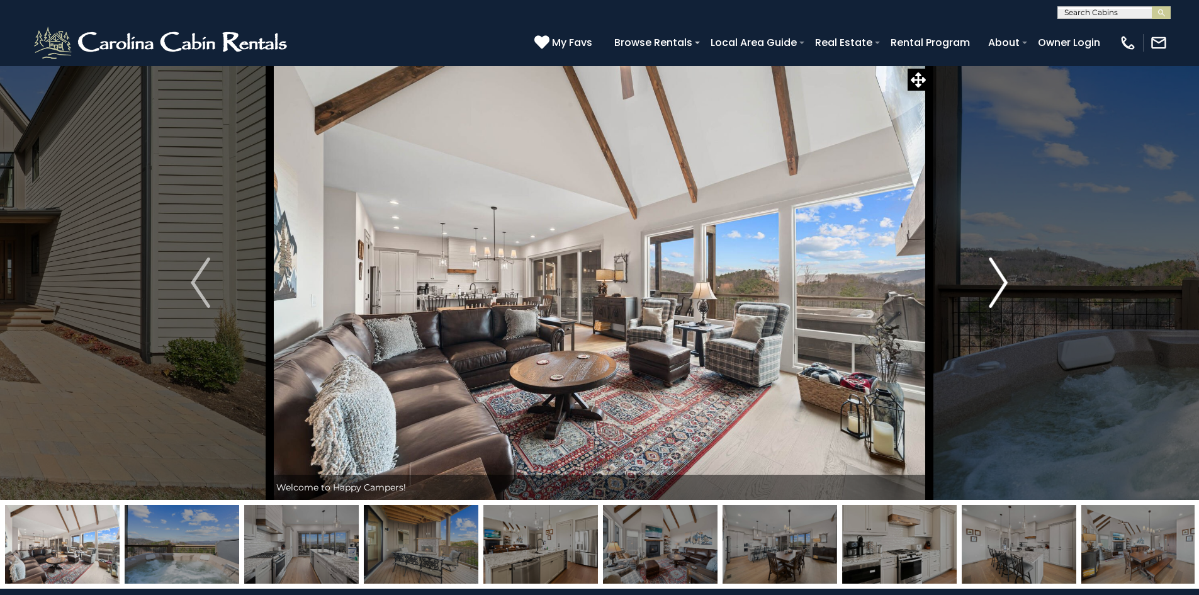
click at [1000, 272] on img "Next" at bounding box center [998, 282] width 19 height 50
